Goal: Navigation & Orientation: Find specific page/section

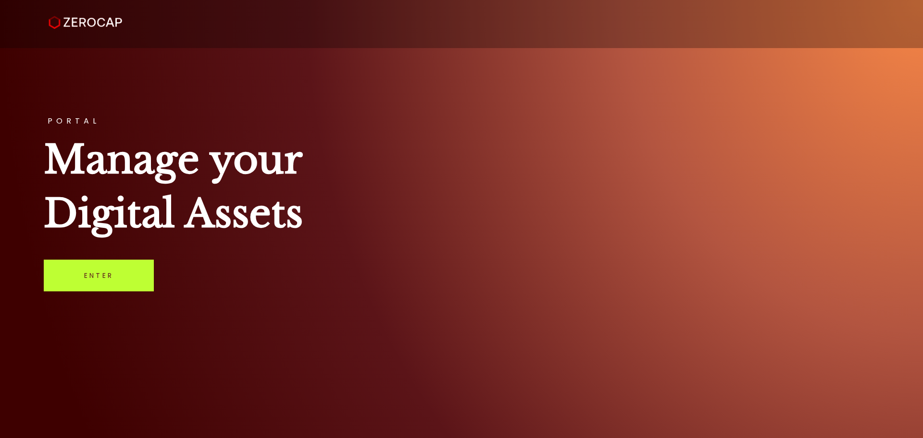
drag, startPoint x: 110, startPoint y: 267, endPoint x: 78, endPoint y: 266, distance: 31.7
click at [110, 267] on link "Enter" at bounding box center [99, 275] width 110 height 32
